Goal: Find specific page/section: Find specific page/section

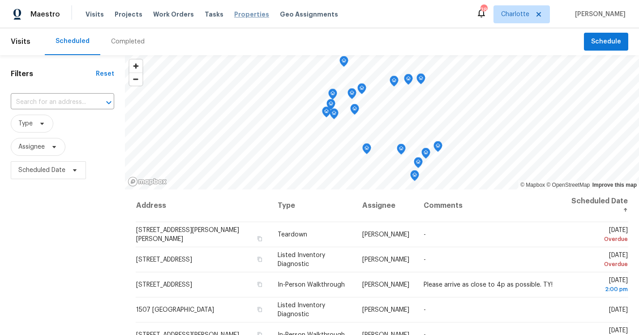
click at [236, 12] on span "Properties" at bounding box center [251, 14] width 35 height 9
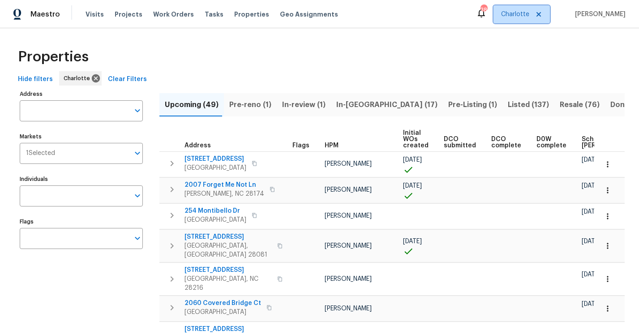
click at [535, 15] on icon at bounding box center [538, 14] width 7 height 7
click at [513, 13] on span "[GEOGRAPHIC_DATA], [GEOGRAPHIC_DATA]" at bounding box center [465, 14] width 127 height 9
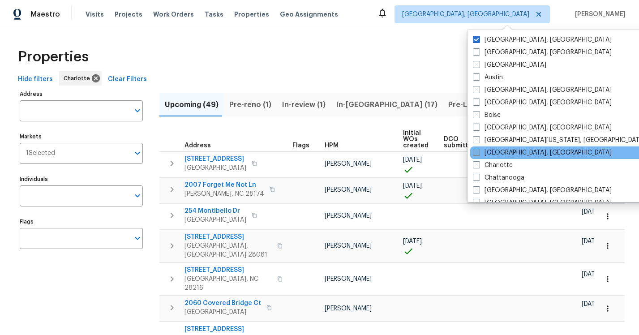
click at [478, 151] on span at bounding box center [476, 152] width 7 height 7
click at [478, 151] on input "[GEOGRAPHIC_DATA], [GEOGRAPHIC_DATA]" at bounding box center [476, 151] width 6 height 6
checkbox input "true"
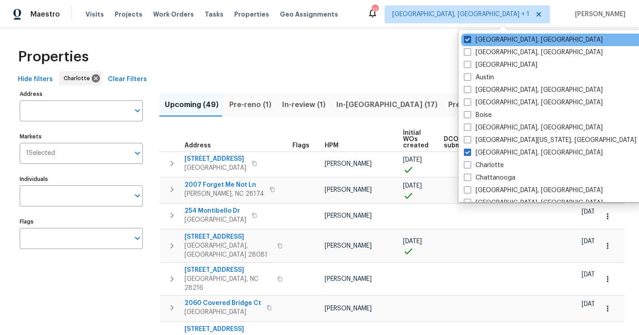
click at [468, 39] on span at bounding box center [467, 39] width 7 height 7
click at [468, 39] on input "[GEOGRAPHIC_DATA], [GEOGRAPHIC_DATA]" at bounding box center [467, 38] width 6 height 6
checkbox input "false"
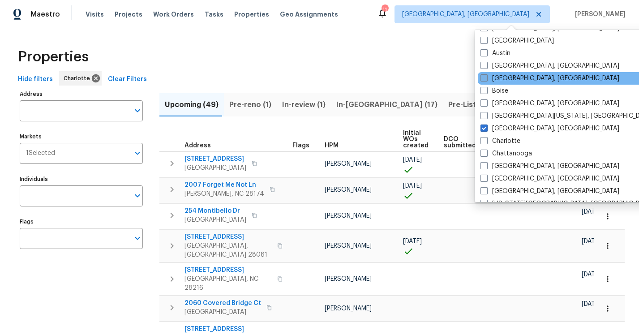
scroll to position [25, 0]
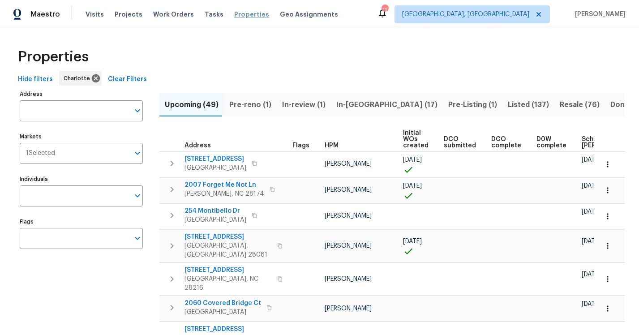
click at [237, 16] on span "Properties" at bounding box center [251, 14] width 35 height 9
click at [93, 14] on span "Visits" at bounding box center [95, 14] width 18 height 9
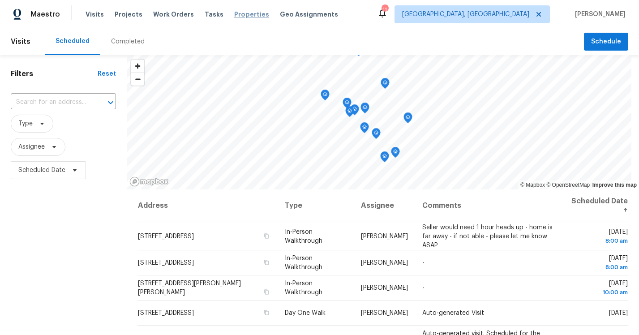
click at [239, 14] on span "Properties" at bounding box center [251, 14] width 35 height 9
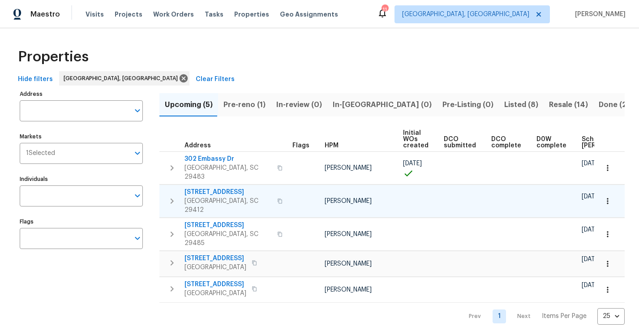
click at [605, 197] on icon "button" at bounding box center [607, 201] width 9 height 9
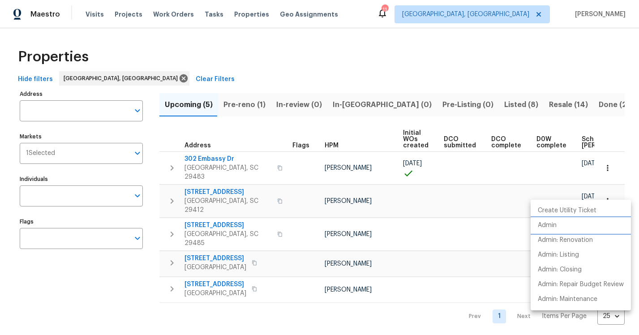
click at [555, 223] on p "Admin" at bounding box center [547, 225] width 19 height 9
